Goal: Task Accomplishment & Management: Manage account settings

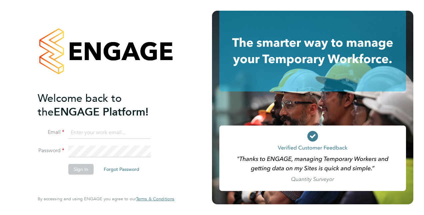
type input "[PERSON_NAME][DOMAIN_NAME][EMAIL_ADDRESS][DOMAIN_NAME]"
click at [124, 133] on input "[PERSON_NAME][DOMAIN_NAME][EMAIL_ADDRESS][DOMAIN_NAME]" at bounding box center [109, 133] width 82 height 12
click at [78, 168] on button "Sign In" at bounding box center [80, 169] width 25 height 11
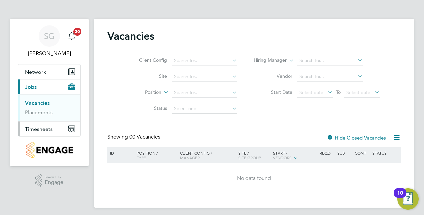
click at [43, 126] on span "Timesheets" at bounding box center [39, 129] width 28 height 6
click at [47, 126] on span "Timesheets" at bounding box center [39, 129] width 28 height 6
click at [40, 119] on link "Timesheets" at bounding box center [39, 118] width 28 height 6
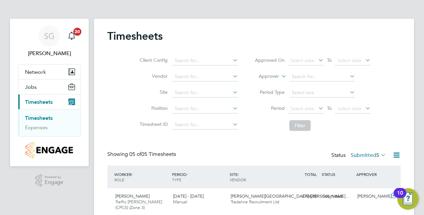
click at [422, 77] on div "SG Sam Green Notifications 20 Applications: Network Team Members Sites Jobs Vac…" at bounding box center [212, 164] width 424 height 329
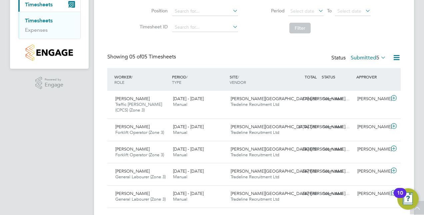
scroll to position [107, 0]
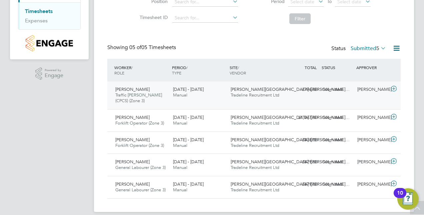
click at [395, 87] on icon at bounding box center [394, 88] width 8 height 5
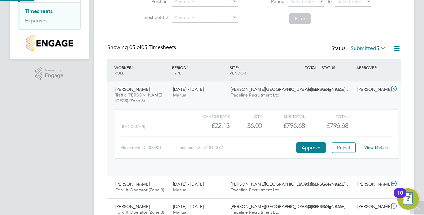
scroll to position [11, 65]
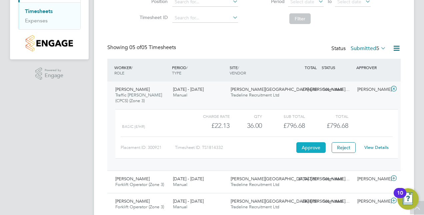
click at [315, 145] on button "Approve" at bounding box center [310, 147] width 29 height 11
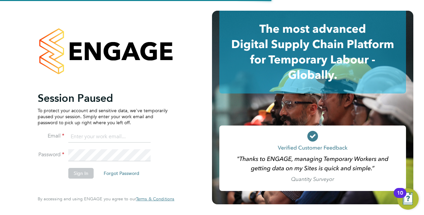
type input "[PERSON_NAME][DOMAIN_NAME][EMAIL_ADDRESS][DOMAIN_NAME]"
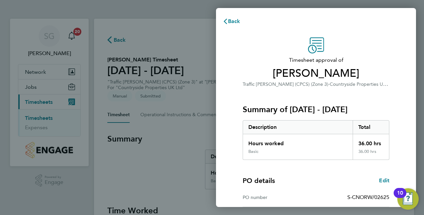
click at [397, 98] on div "Timesheet approval of Emmanuel Addai Traffic Marshall (CPCS) (Zone 3) · Country…" at bounding box center [316, 170] width 163 height 266
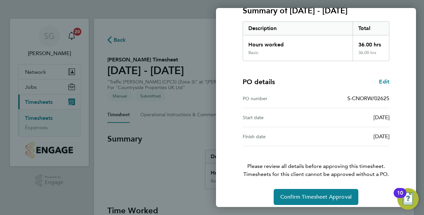
scroll to position [104, 0]
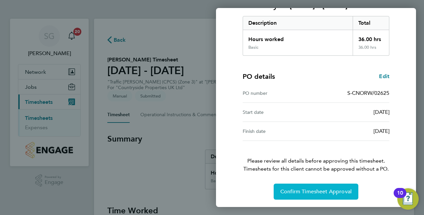
click at [317, 194] on button "Confirm Timesheet Approval" at bounding box center [316, 191] width 85 height 16
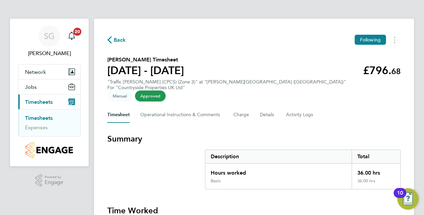
click at [47, 117] on link "Timesheets" at bounding box center [39, 118] width 28 height 6
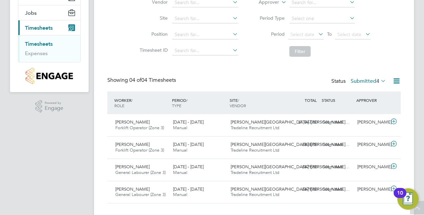
scroll to position [80, 0]
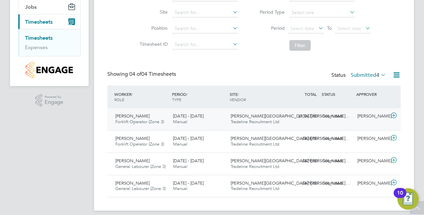
click at [394, 115] on icon at bounding box center [394, 115] width 8 height 5
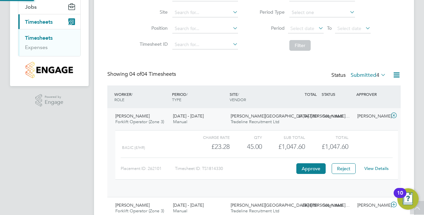
scroll to position [11, 65]
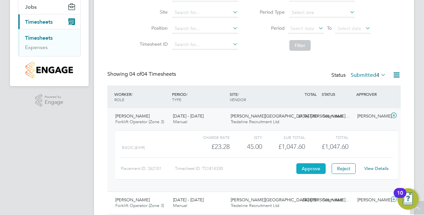
click at [314, 168] on button "Approve" at bounding box center [310, 168] width 29 height 11
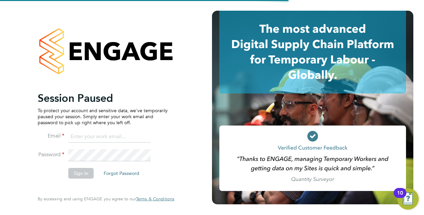
type input "[PERSON_NAME][DOMAIN_NAME][EMAIL_ADDRESS][DOMAIN_NAME]"
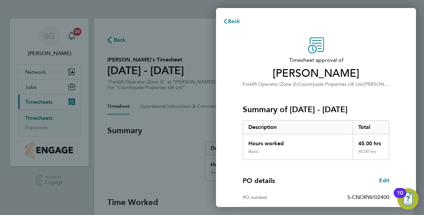
click at [252, 55] on div "Timesheet approval of Victor Vinaga Forklift Operator (Zone 3) · Countryside Pr…" at bounding box center [316, 62] width 147 height 51
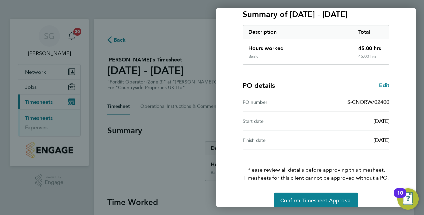
scroll to position [104, 0]
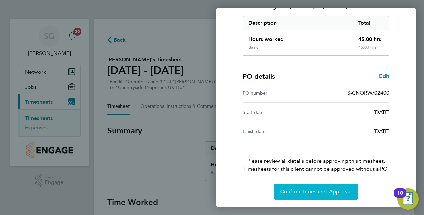
click at [324, 188] on span "Confirm Timesheet Approval" at bounding box center [315, 191] width 71 height 7
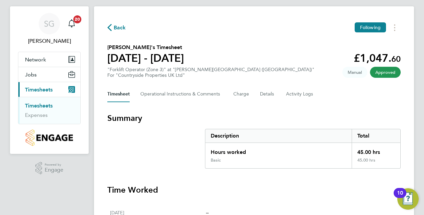
scroll to position [7, 0]
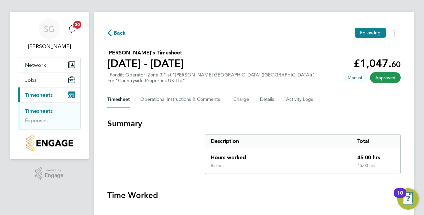
click at [49, 113] on li "Timesheets" at bounding box center [50, 112] width 50 height 9
click at [44, 110] on link "Timesheets" at bounding box center [39, 111] width 28 height 6
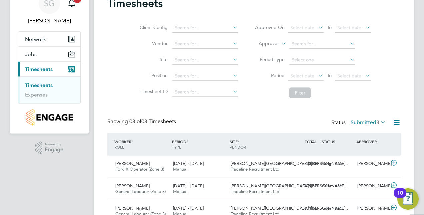
scroll to position [63, 0]
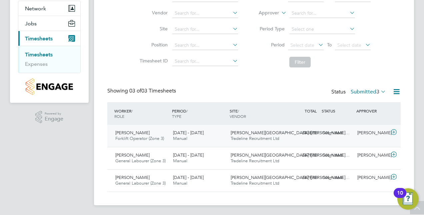
click at [395, 130] on icon at bounding box center [394, 131] width 8 height 5
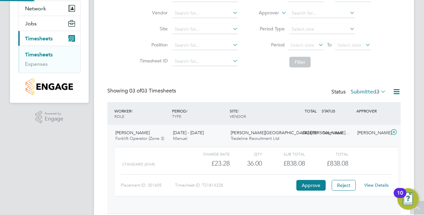
scroll to position [11, 65]
click at [311, 185] on button "Approve" at bounding box center [310, 185] width 29 height 11
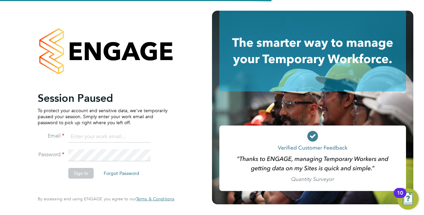
type input "[PERSON_NAME][DOMAIN_NAME][EMAIL_ADDRESS][DOMAIN_NAME]"
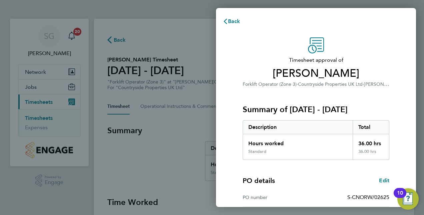
click at [390, 144] on div "Timesheet approval of [PERSON_NAME] Forklift Operator (Zone 3) · Countryside Pr…" at bounding box center [316, 170] width 163 height 266
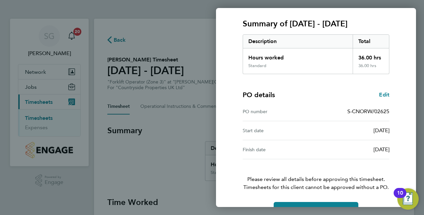
scroll to position [104, 0]
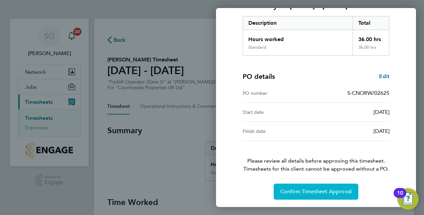
click at [313, 185] on button "Confirm Timesheet Approval" at bounding box center [316, 191] width 85 height 16
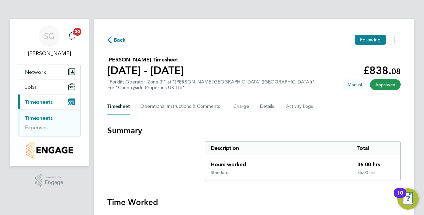
click at [46, 115] on link "Timesheets" at bounding box center [39, 118] width 28 height 6
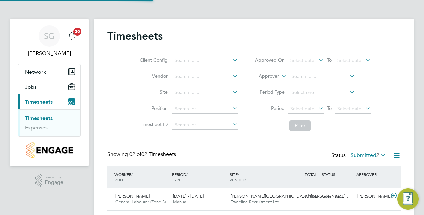
scroll to position [17, 58]
click at [399, 104] on div "Client Config Vendor Site Position Timesheet ID Approved On Select date To Sele…" at bounding box center [253, 91] width 293 height 85
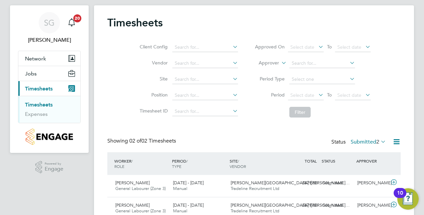
scroll to position [41, 0]
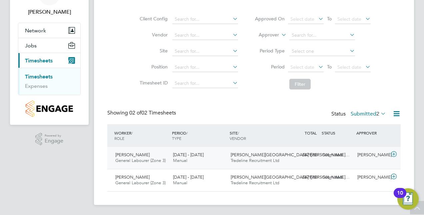
click at [395, 153] on icon at bounding box center [394, 153] width 8 height 5
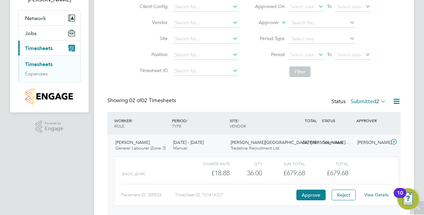
scroll to position [55, 0]
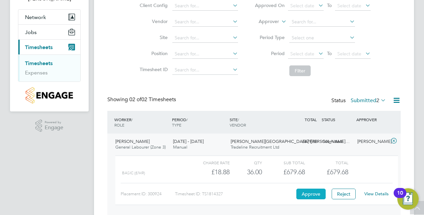
click at [319, 189] on button "Approve" at bounding box center [310, 193] width 29 height 11
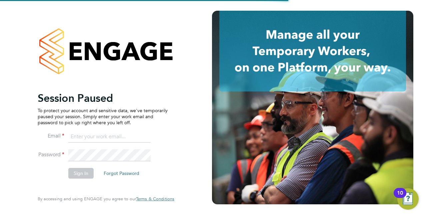
type input "[PERSON_NAME][DOMAIN_NAME][EMAIL_ADDRESS][DOMAIN_NAME]"
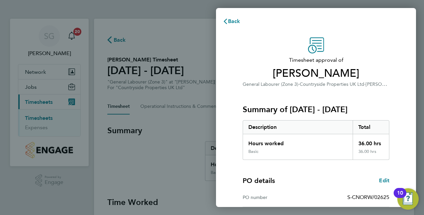
click at [360, 171] on div "PO details Edit PO number S-CNORW/02625 Start date 04 Aug 2025 Finish date 30 S…" at bounding box center [316, 202] width 147 height 85
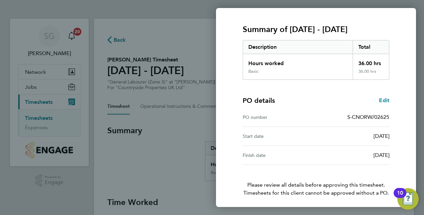
scroll to position [104, 0]
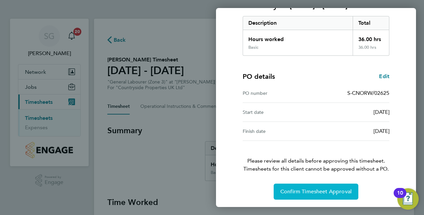
click at [337, 188] on span "Confirm Timesheet Approval" at bounding box center [315, 191] width 71 height 7
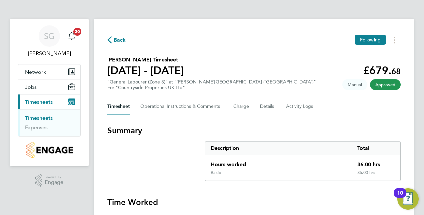
click at [39, 120] on link "Timesheets" at bounding box center [39, 118] width 28 height 6
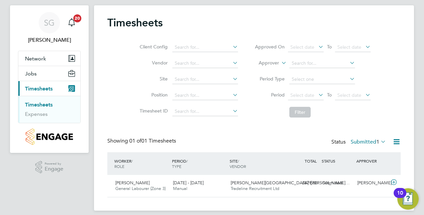
scroll to position [19, 0]
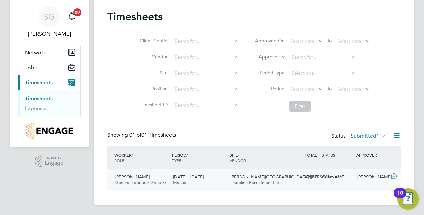
click at [396, 174] on icon at bounding box center [394, 175] width 8 height 5
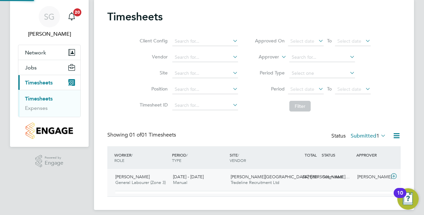
scroll to position [11, 65]
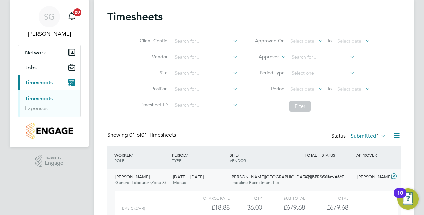
click at [415, 137] on div "SG Sam Green Notifications 20 Applications: Network Team Members Sites Jobs Vac…" at bounding box center [212, 129] width 424 height 296
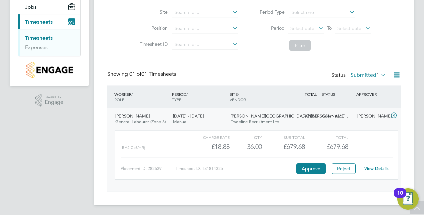
scroll to position [80, 0]
click at [310, 169] on button "Approve" at bounding box center [310, 168] width 29 height 11
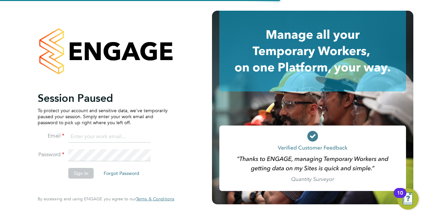
type input "[PERSON_NAME][DOMAIN_NAME][EMAIL_ADDRESS][DOMAIN_NAME]"
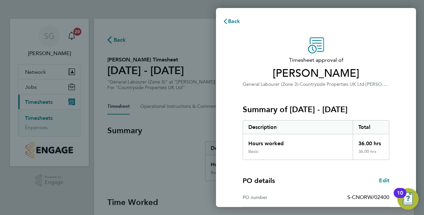
click at [405, 109] on div "Timesheet approval of [PERSON_NAME] General Labourer (Zone 3) · Countryside Pro…" at bounding box center [316, 170] width 200 height 282
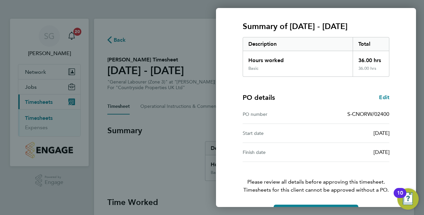
scroll to position [104, 0]
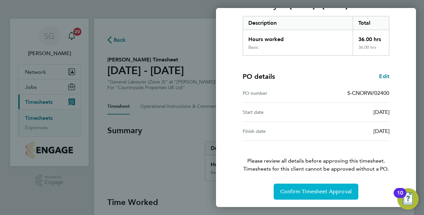
click at [309, 192] on span "Confirm Timesheet Approval" at bounding box center [315, 191] width 71 height 7
